Goal: Use online tool/utility: Utilize a website feature to perform a specific function

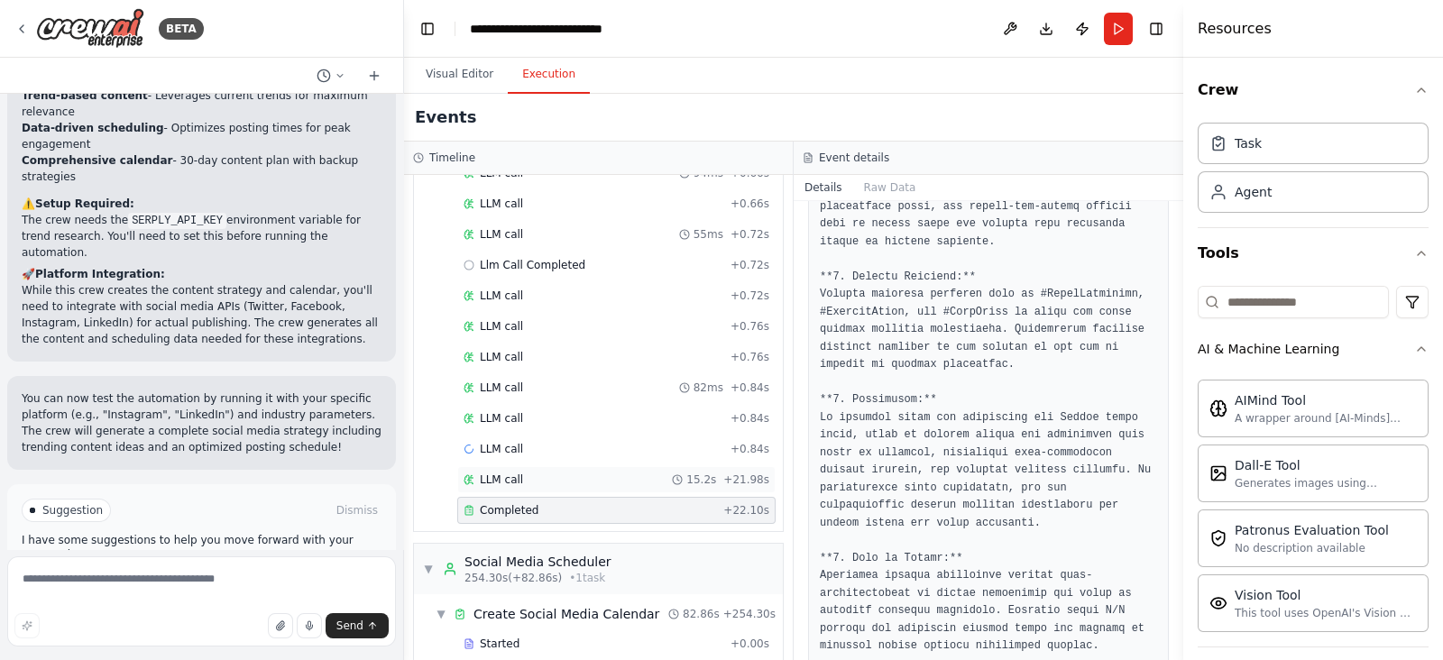
scroll to position [3400, 0]
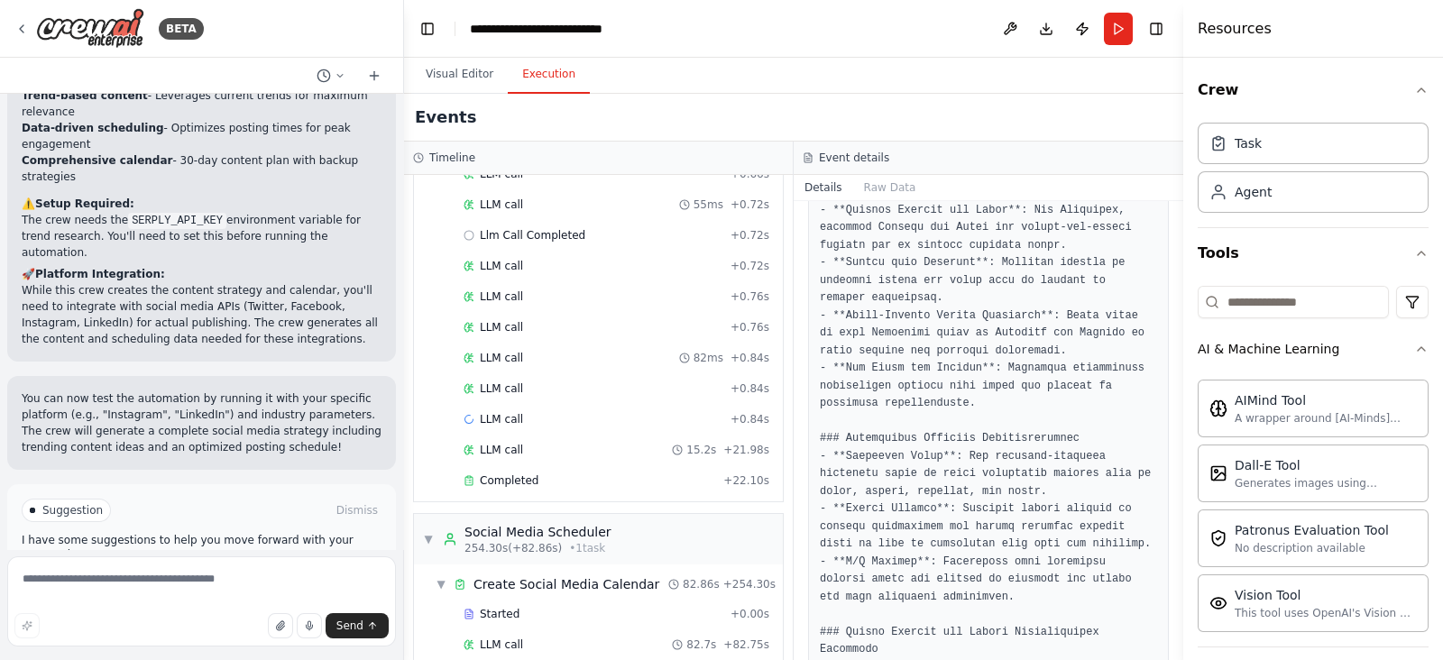
scroll to position [3928, 0]
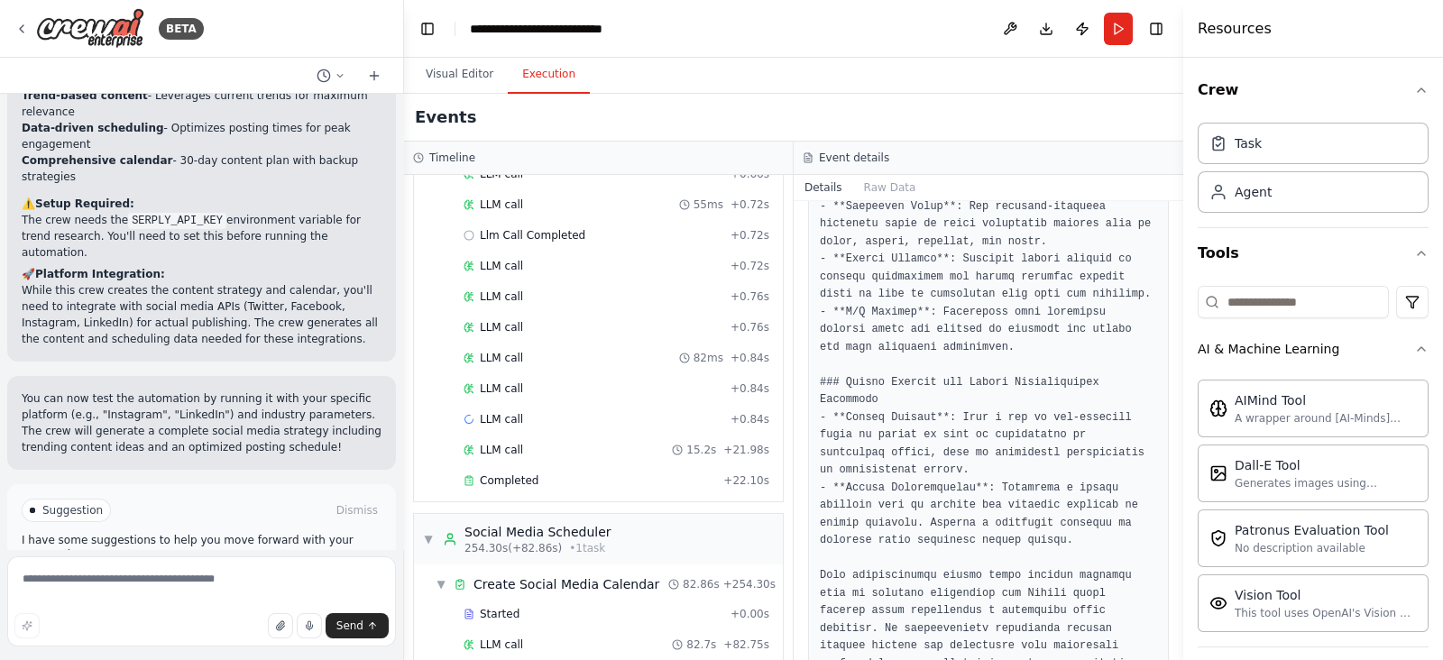
click at [1329, 168] on div "Task Agent" at bounding box center [1313, 163] width 231 height 97
click at [1305, 146] on div "Task" at bounding box center [1313, 142] width 231 height 41
click at [1311, 151] on div "Task" at bounding box center [1313, 142] width 231 height 41
click at [1304, 188] on div "Agent" at bounding box center [1313, 190] width 231 height 41
click at [1269, 475] on div "Generates images using OpenAI's Dall-E model." at bounding box center [1325, 482] width 182 height 14
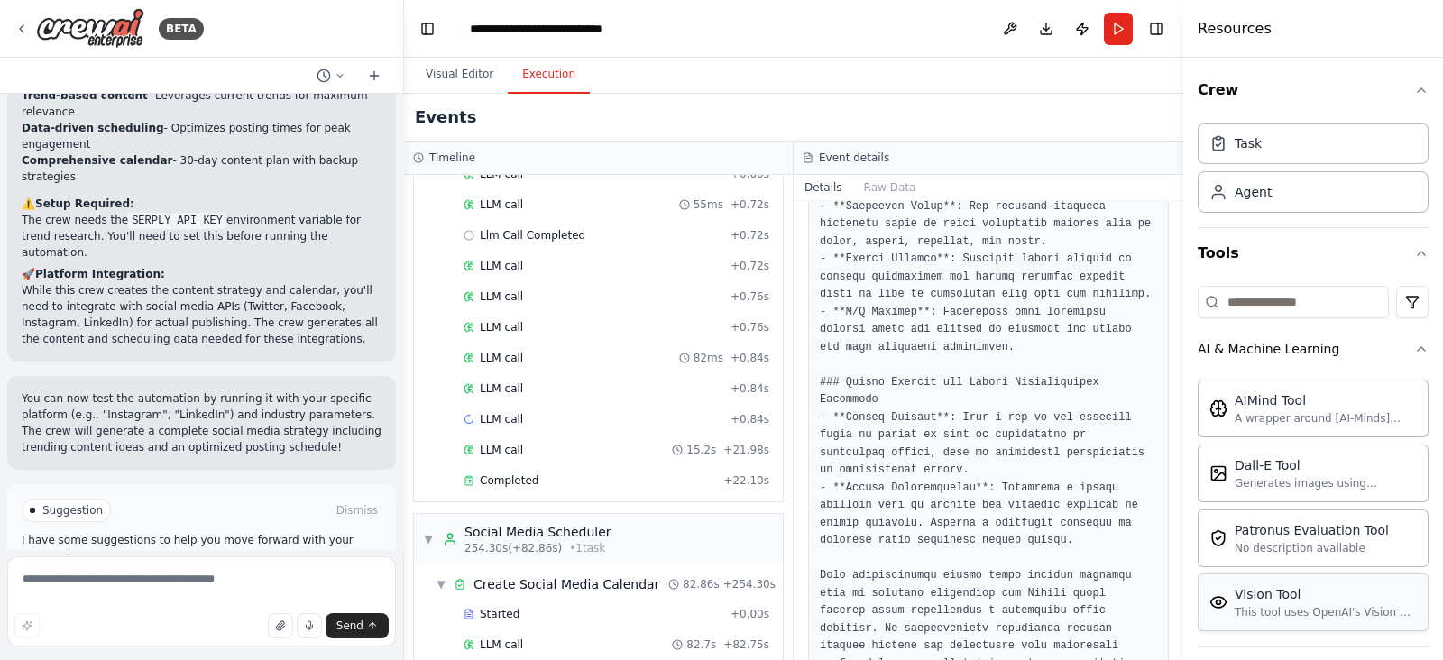
click at [1291, 605] on div "This tool uses OpenAI's Vision API to describe the contents of an image." at bounding box center [1325, 612] width 182 height 14
click at [226, 573] on button "Improve automation" at bounding box center [202, 587] width 360 height 29
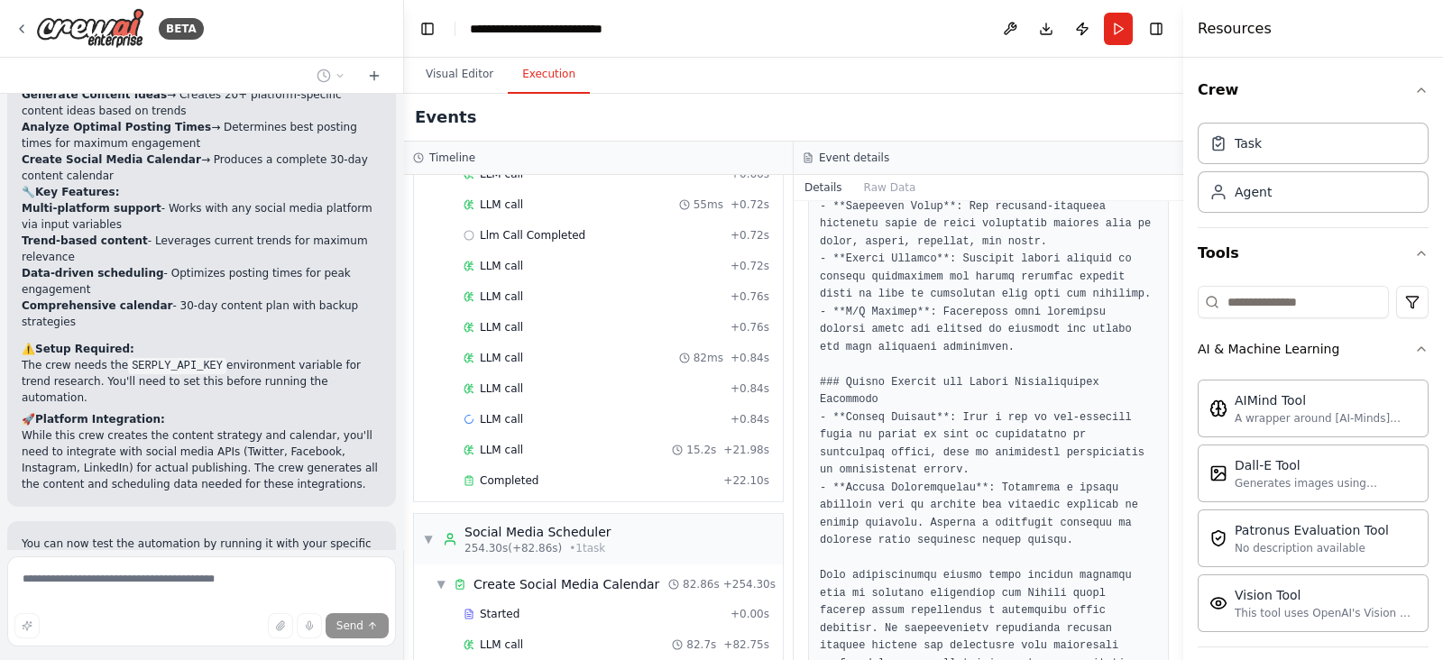
scroll to position [1603, 0]
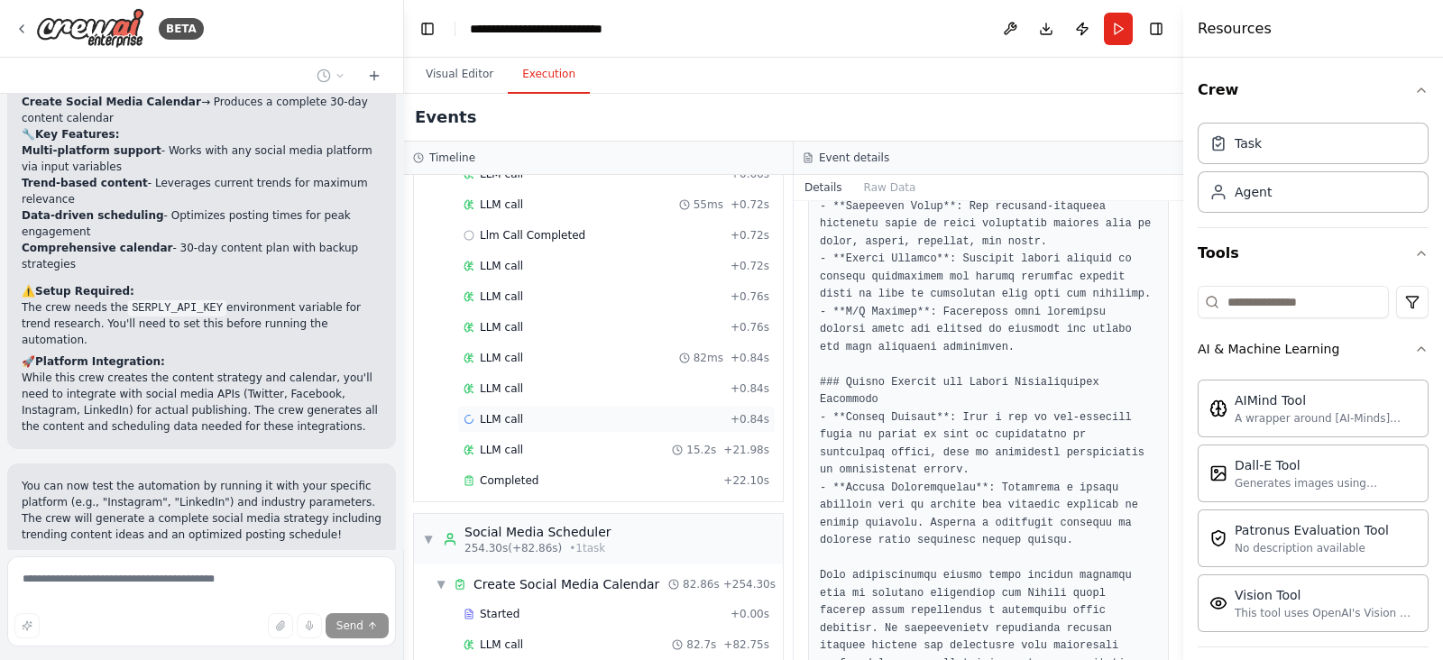
click at [489, 412] on span "LLM call" at bounding box center [501, 419] width 43 height 14
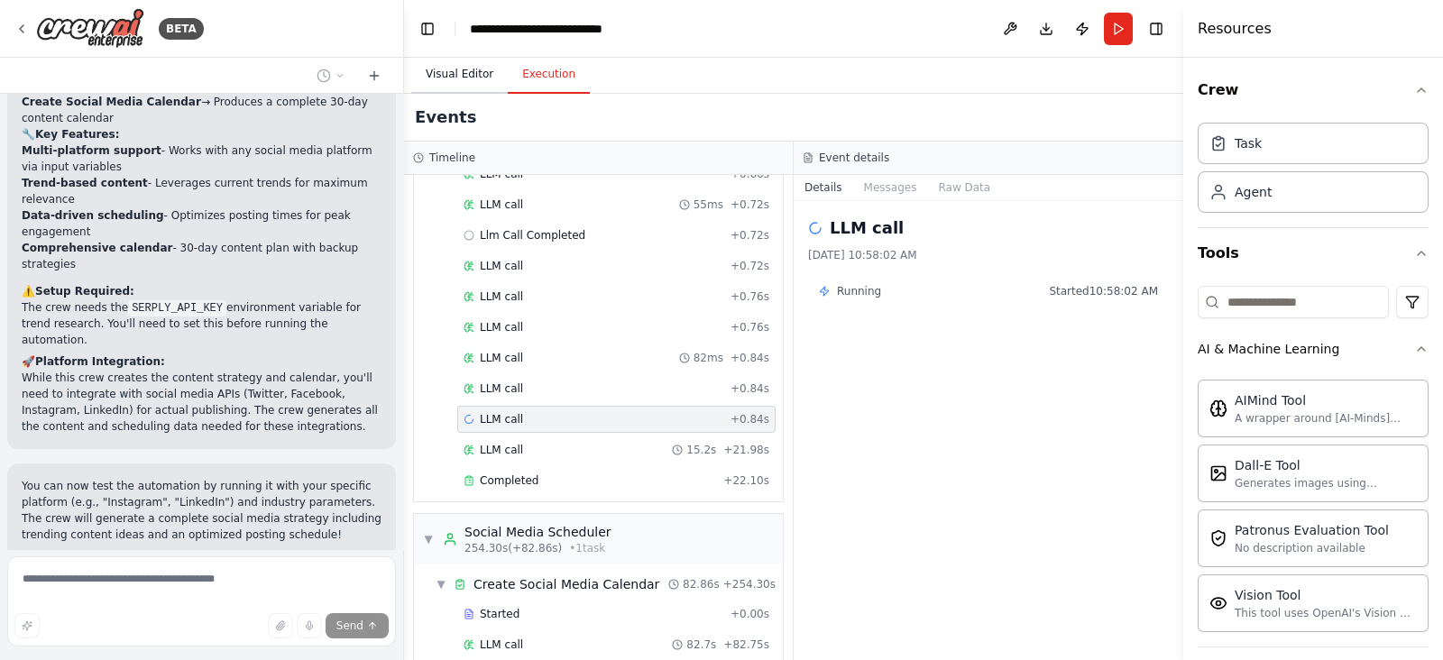
click at [469, 66] on button "Visual Editor" at bounding box center [459, 75] width 96 height 38
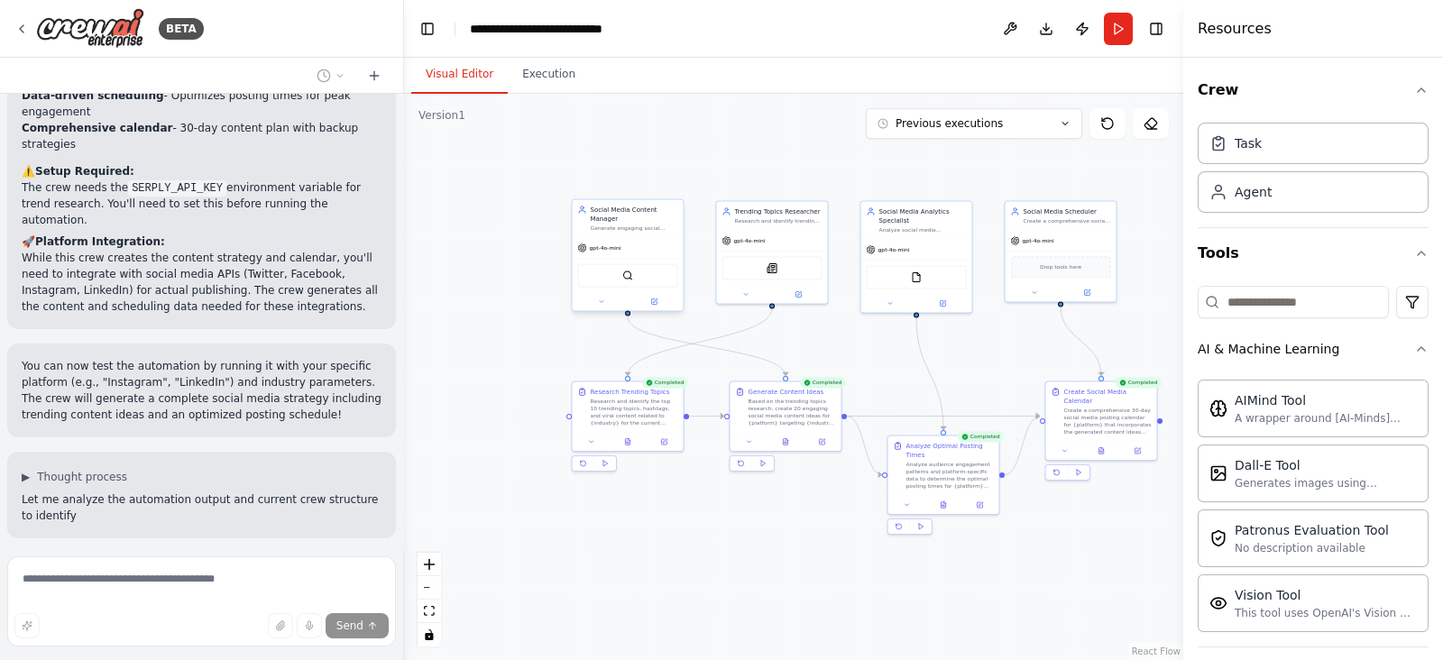
scroll to position [1739, 0]
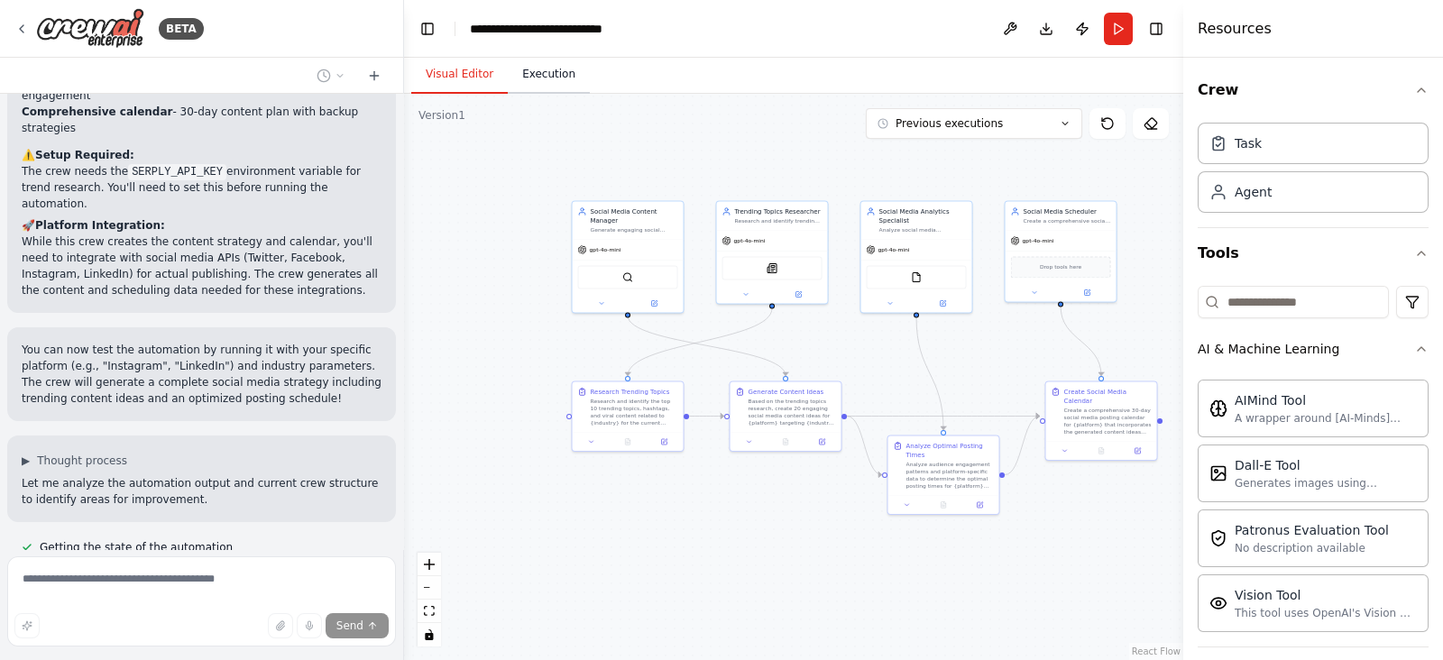
click at [537, 85] on button "Execution" at bounding box center [549, 75] width 82 height 38
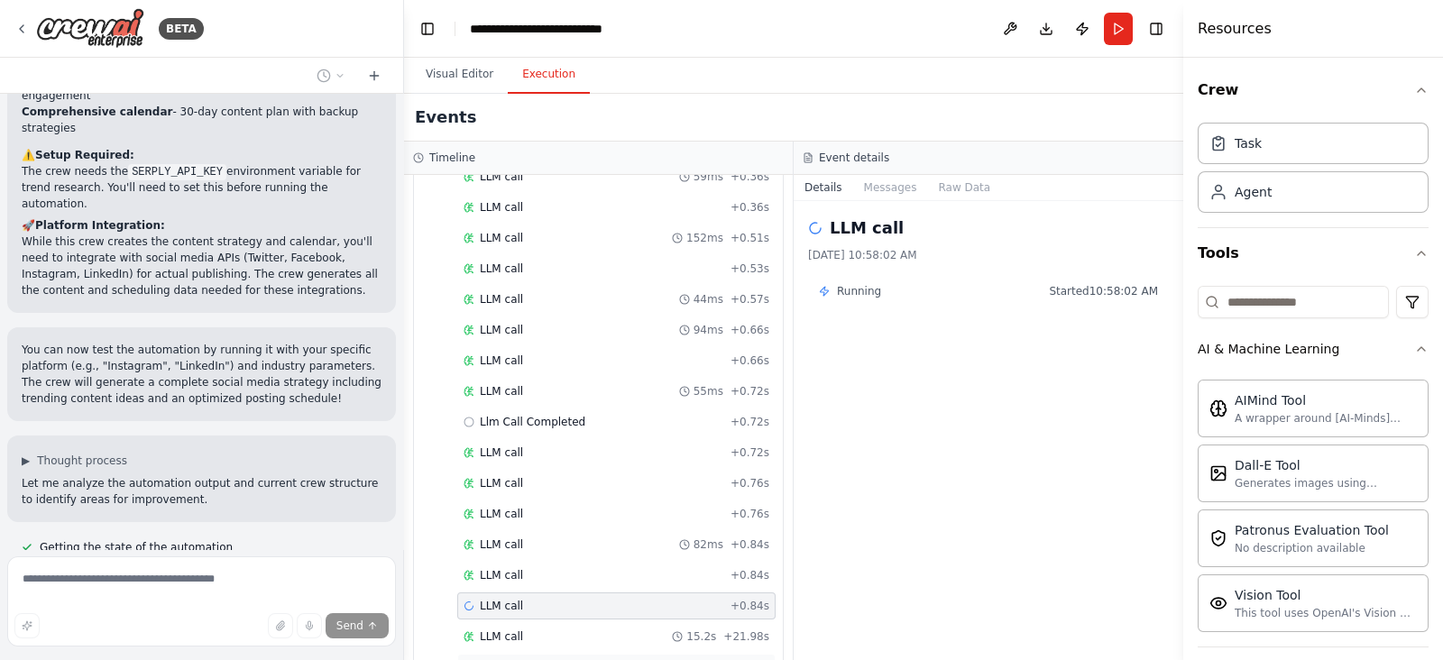
scroll to position [3062, 0]
click at [460, 69] on button "Visual Editor" at bounding box center [459, 75] width 96 height 38
